Goal: Information Seeking & Learning: Learn about a topic

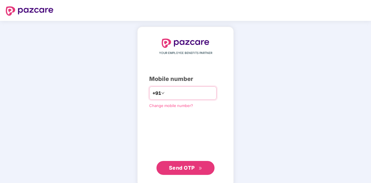
click at [184, 93] on input "number" at bounding box center [190, 92] width 48 height 9
type input "**********"
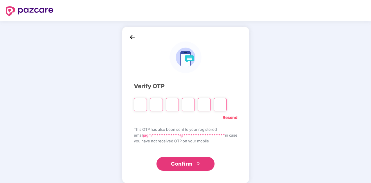
type input "*"
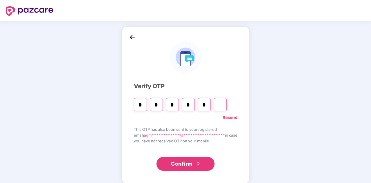
type input "*"
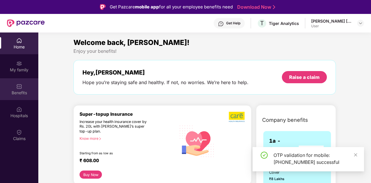
click at [14, 88] on div "Benefits" at bounding box center [19, 89] width 38 height 22
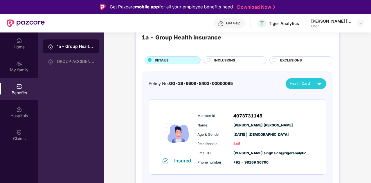
scroll to position [10, 0]
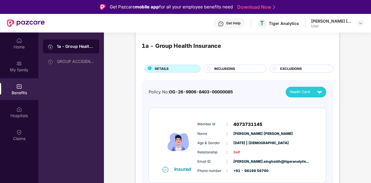
click at [227, 66] on span "INCLUSIONS" at bounding box center [224, 68] width 21 height 5
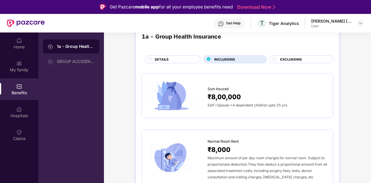
scroll to position [0, 0]
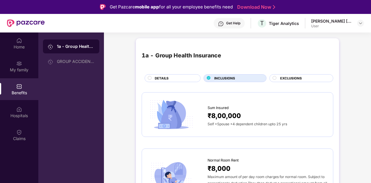
click at [166, 80] on span "DETAILS" at bounding box center [162, 78] width 14 height 5
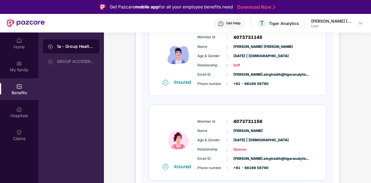
scroll to position [10, 0]
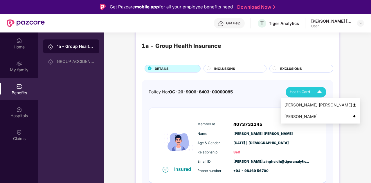
click at [300, 92] on span "Health Card" at bounding box center [299, 92] width 20 height 6
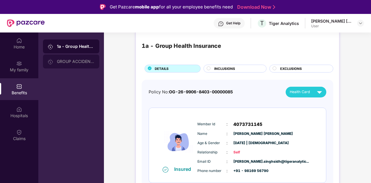
click at [66, 57] on div "GROUP ACCIDENTAL INSURANCE" at bounding box center [71, 62] width 56 height 14
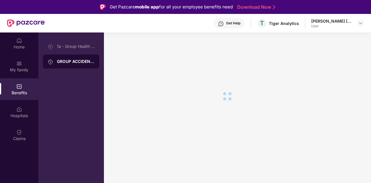
scroll to position [0, 0]
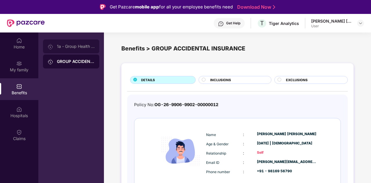
click at [71, 44] on div "1a - Group Health Insurance" at bounding box center [71, 46] width 56 height 14
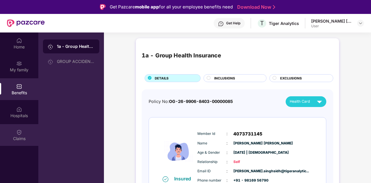
click at [21, 130] on img at bounding box center [19, 132] width 6 height 6
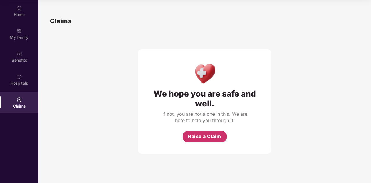
click at [205, 138] on span "Raise a Claim" at bounding box center [204, 136] width 33 height 7
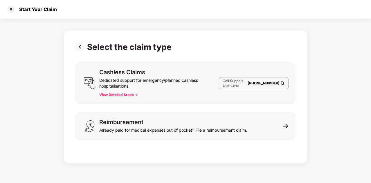
scroll to position [14, 0]
click at [117, 94] on button "View Detailed Steps ->" at bounding box center [118, 95] width 39 height 5
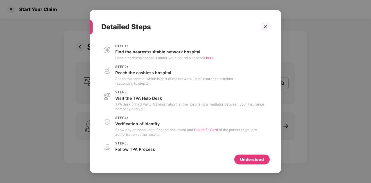
click at [211, 131] on span "Health E-Card" at bounding box center [206, 130] width 24 height 4
click at [207, 57] on span "here." at bounding box center [210, 58] width 8 height 4
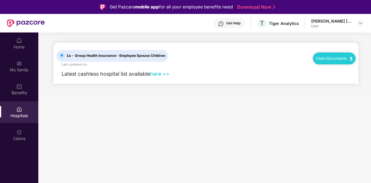
click at [161, 75] on link "here >>" at bounding box center [159, 74] width 19 height 6
